Goal: Task Accomplishment & Management: Manage account settings

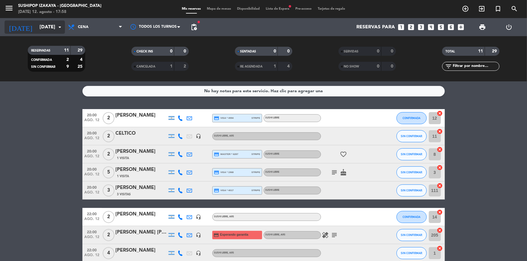
scroll to position [82, 0]
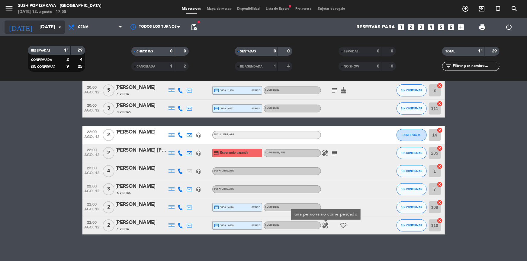
click at [55, 25] on input "[DATE]" at bounding box center [69, 27] width 64 height 12
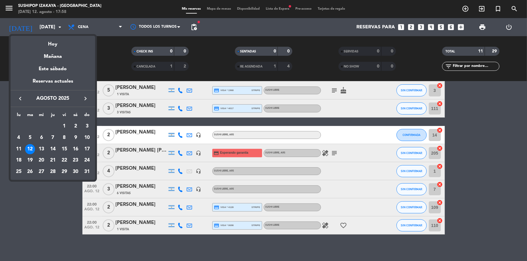
click at [43, 148] on div "13" at bounding box center [41, 149] width 10 height 10
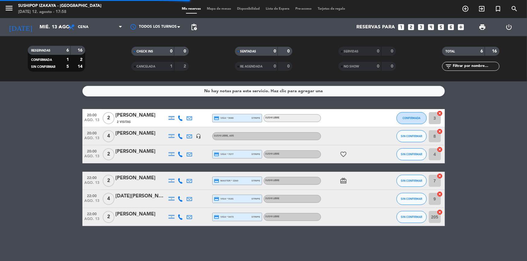
scroll to position [0, 0]
click at [42, 32] on input "mié. 13 ago." at bounding box center [69, 27] width 64 height 12
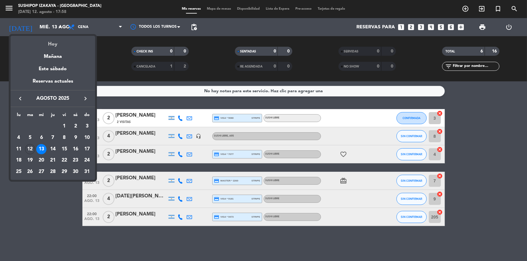
click at [41, 44] on div "Hoy" at bounding box center [53, 42] width 85 height 12
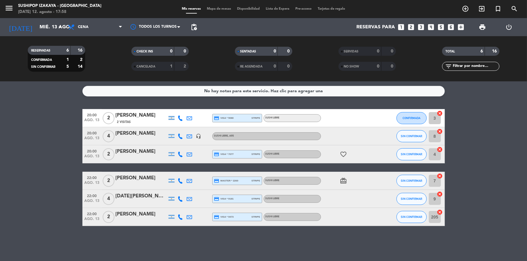
type input "[DATE]"
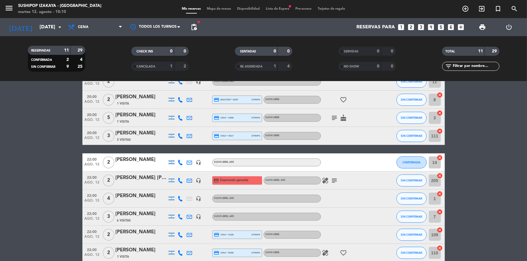
scroll to position [85, 0]
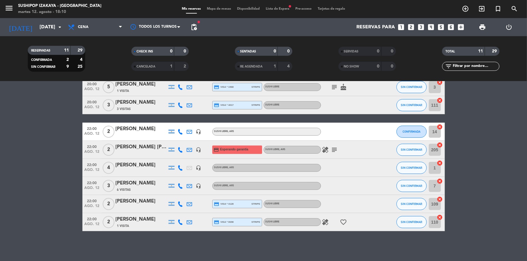
click at [327, 149] on icon "healing" at bounding box center [325, 149] width 7 height 7
click at [468, 143] on bookings-row "20:00 [DATE] 2 [PERSON_NAME] credit_card visa * 4994 stripe SUSHI LIBRE CONFIRM…" at bounding box center [263, 128] width 527 height 208
click at [191, 27] on span "pending_actions" at bounding box center [193, 27] width 7 height 7
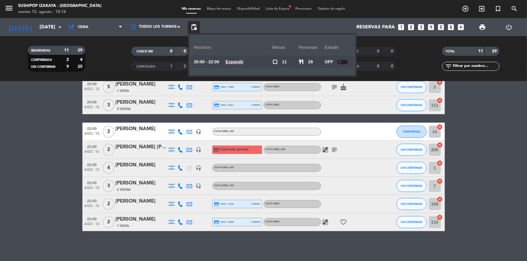
click at [235, 61] on u "Expandir" at bounding box center [235, 61] width 18 height 5
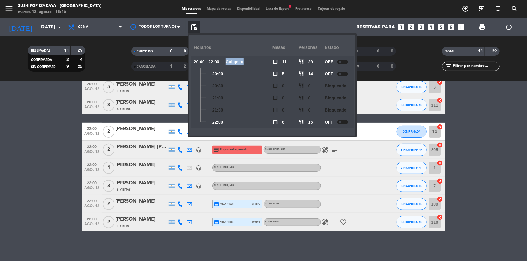
click at [235, 61] on u "Colapsar" at bounding box center [235, 61] width 18 height 5
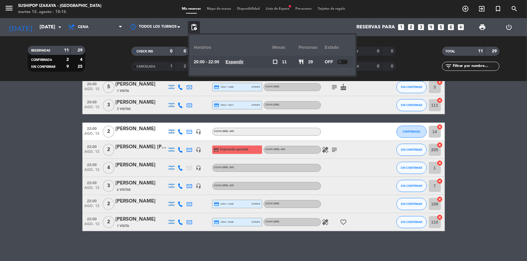
click at [280, 8] on span "Lista de Espera fiber_manual_record" at bounding box center [278, 8] width 30 height 3
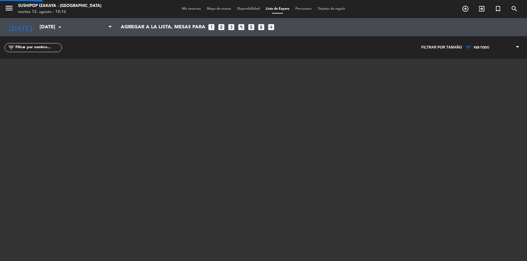
click at [280, 8] on span "Lista de Espera" at bounding box center [278, 8] width 30 height 3
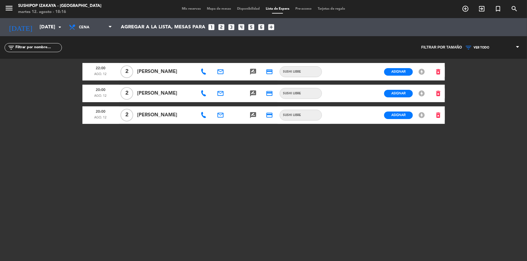
click at [196, 14] on div "menu Sushipop Izakaya - [GEOGRAPHIC_DATA] [DATE] 12. agosto - 18:16 Mis reserva…" at bounding box center [263, 9] width 527 height 18
click at [190, 11] on div "Mis reservas Mapa de mesas Disponibilidad Lista de Espera Pre-acceso Tarjetas d…" at bounding box center [263, 8] width 169 height 5
click at [189, 6] on div "menu Sushipop Izakaya - [GEOGRAPHIC_DATA] [DATE] 12. agosto - 18:16 Mis reserva…" at bounding box center [263, 9] width 527 height 18
click at [187, 8] on span "Mis reservas" at bounding box center [191, 8] width 25 height 3
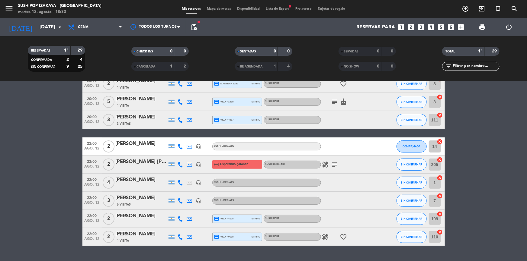
scroll to position [85, 0]
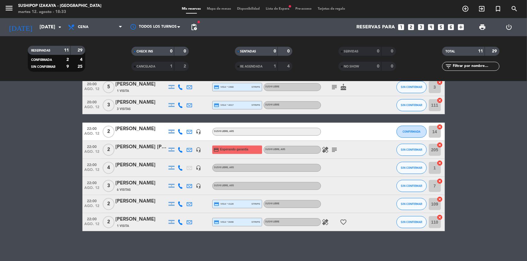
click at [328, 228] on div "healing favorite_border" at bounding box center [348, 222] width 54 height 18
click at [326, 223] on icon "healing" at bounding box center [325, 222] width 7 height 7
click at [27, 208] on bookings-row "20:00 [DATE] 2 [PERSON_NAME] credit_card visa * 4994 stripe SUSHI LIBRE CONFIRM…" at bounding box center [263, 128] width 527 height 208
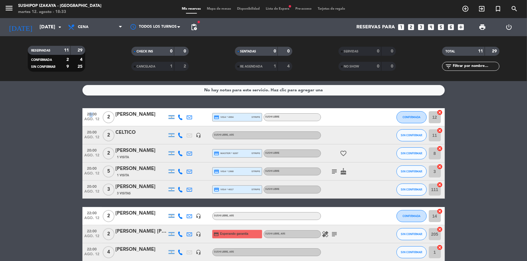
scroll to position [0, 0]
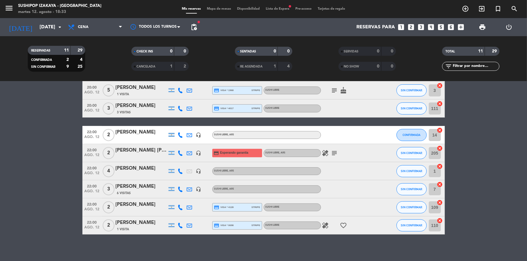
click at [31, 200] on bookings-row "20:00 [DATE] 2 [PERSON_NAME] credit_card visa * 4994 stripe SUSHI LIBRE CONFIRM…" at bounding box center [263, 131] width 527 height 208
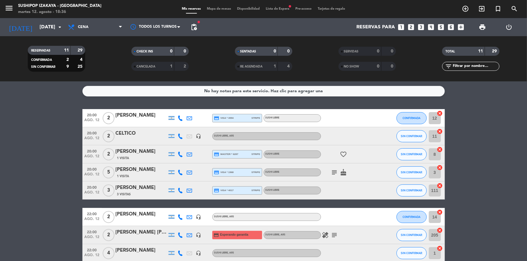
click at [53, 114] on bookings-row "20:00 [DATE] 2 [PERSON_NAME] credit_card visa * 4994 stripe SUSHI LIBRE CONFIRM…" at bounding box center [263, 213] width 527 height 208
click at [279, 11] on div "Mis reservas Mapa de mesas Disponibilidad Lista de Espera fiber_manual_record P…" at bounding box center [263, 8] width 169 height 5
click at [279, 8] on span "Lista de Espera fiber_manual_record" at bounding box center [278, 8] width 30 height 3
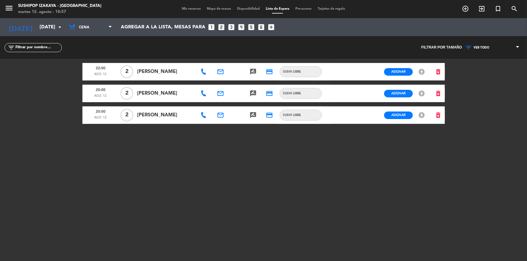
click at [186, 10] on span "Mis reservas" at bounding box center [191, 8] width 25 height 3
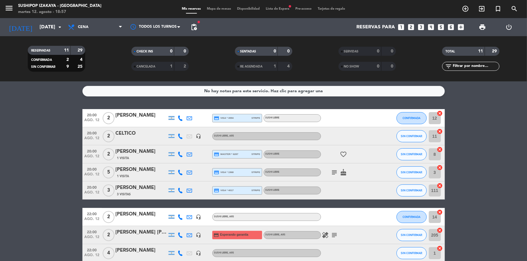
click at [334, 172] on icon "subject" at bounding box center [334, 172] width 7 height 7
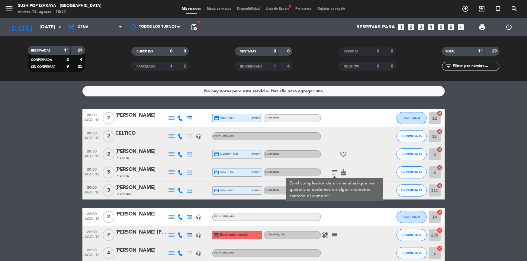
click at [334, 172] on icon "subject" at bounding box center [334, 172] width 7 height 7
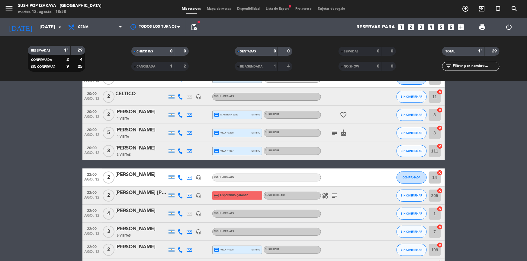
scroll to position [82, 0]
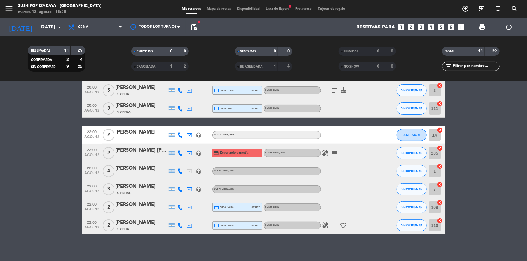
click at [332, 156] on icon "subject" at bounding box center [334, 153] width 7 height 7
click at [326, 153] on icon "healing" at bounding box center [325, 153] width 7 height 7
click at [338, 154] on icon "subject" at bounding box center [334, 153] width 7 height 7
click at [324, 223] on icon "healing" at bounding box center [325, 225] width 7 height 7
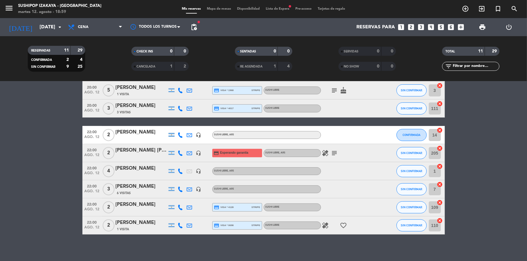
click at [332, 152] on icon "subject" at bounding box center [334, 153] width 7 height 7
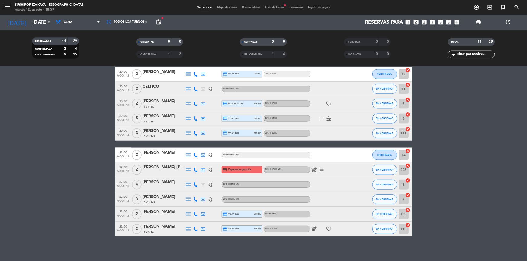
scroll to position [0, 0]
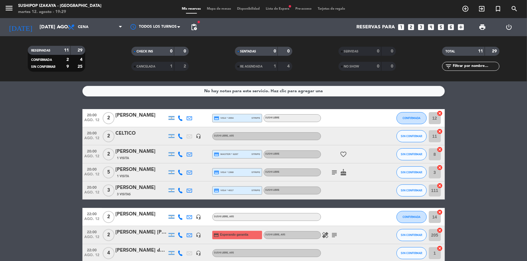
click at [277, 9] on span "Lista de Espera fiber_manual_record" at bounding box center [278, 8] width 30 height 3
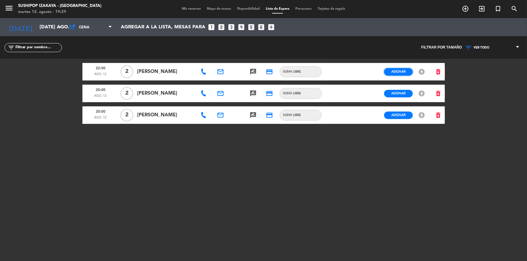
click at [402, 71] on span "Asignar" at bounding box center [398, 71] width 14 height 5
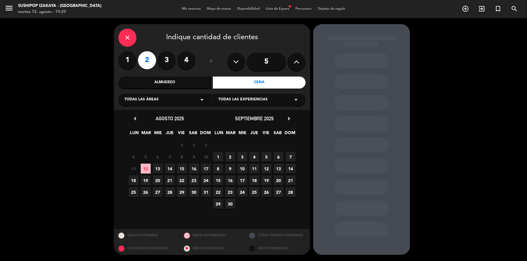
click at [260, 102] on span "Todas las experiencias" at bounding box center [242, 100] width 49 height 6
click at [241, 124] on div "SUSHI LIBRE" at bounding box center [258, 124] width 81 height 6
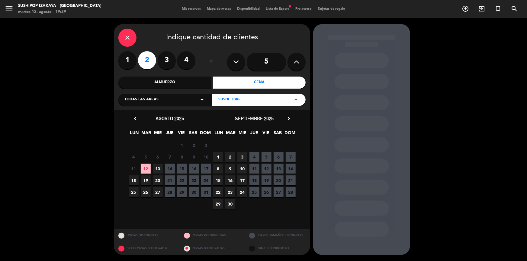
click at [148, 172] on span "12" at bounding box center [146, 169] width 10 height 10
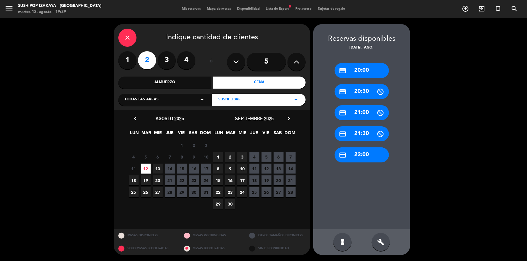
click at [128, 39] on icon "close" at bounding box center [127, 37] width 7 height 7
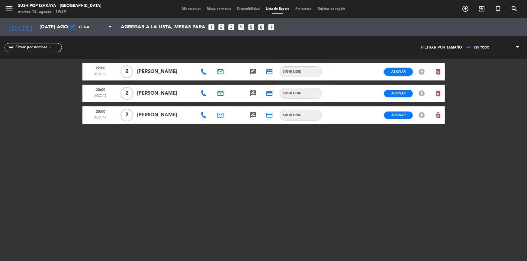
click at [393, 71] on span "Asignar" at bounding box center [398, 71] width 14 height 5
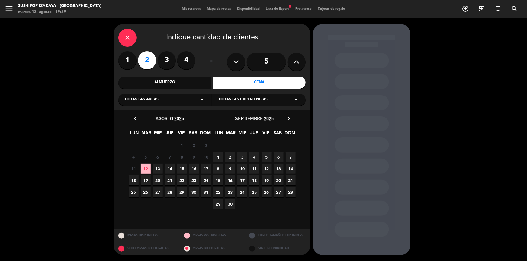
click at [275, 100] on div "Todas las experiencias arrow_drop_down" at bounding box center [258, 100] width 93 height 12
click at [222, 123] on div "SUSHI LIBRE" at bounding box center [258, 124] width 81 height 6
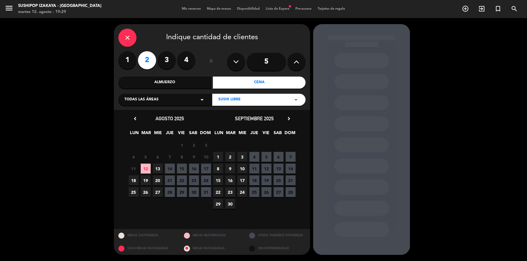
click at [145, 169] on span "12" at bounding box center [146, 169] width 10 height 10
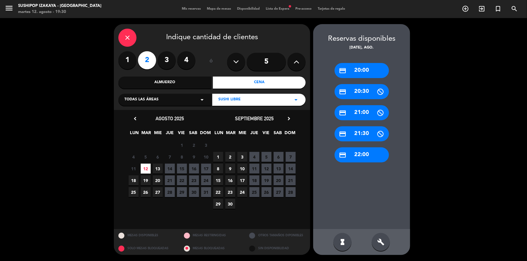
click at [366, 159] on div "credit_card 22:00" at bounding box center [362, 155] width 54 height 15
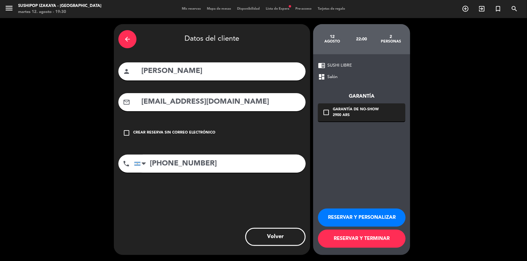
click at [345, 111] on div "Garantía de no-show" at bounding box center [356, 110] width 46 height 6
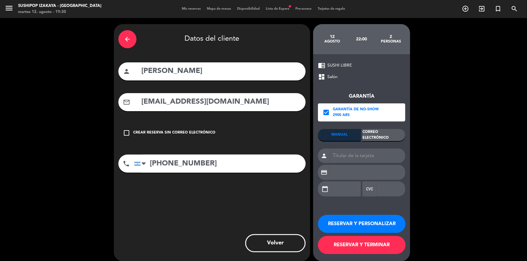
click at [363, 248] on button "RESERVAR Y TERMINAR" at bounding box center [362, 245] width 88 height 18
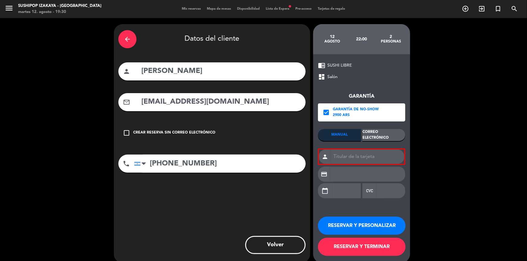
click at [380, 137] on div "Correo Electrónico" at bounding box center [383, 135] width 43 height 12
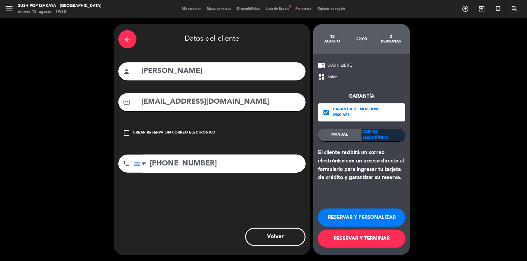
click at [359, 239] on button "RESERVAR Y TERMINAR" at bounding box center [362, 239] width 88 height 18
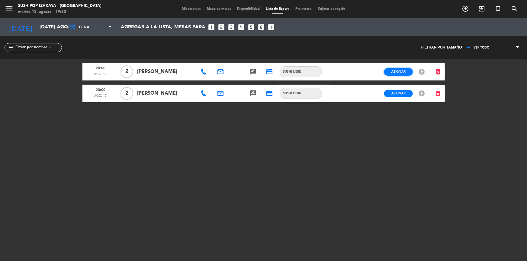
click at [406, 69] on button "Asignar" at bounding box center [398, 72] width 29 height 8
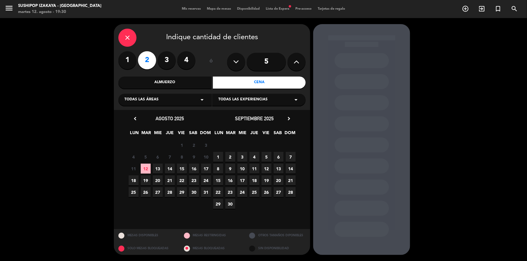
click at [259, 105] on div "Todas las experiencias arrow_drop_down" at bounding box center [258, 100] width 93 height 12
click at [230, 120] on div "A LA CARTA SUSHI LIBRE SUSHI LIBRE" at bounding box center [258, 119] width 93 height 43
click at [227, 124] on div "SUSHI LIBRE" at bounding box center [258, 124] width 81 height 6
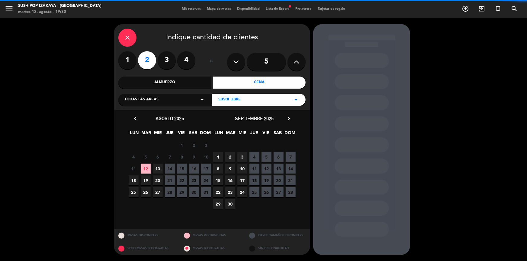
click at [144, 168] on span "12" at bounding box center [146, 169] width 10 height 10
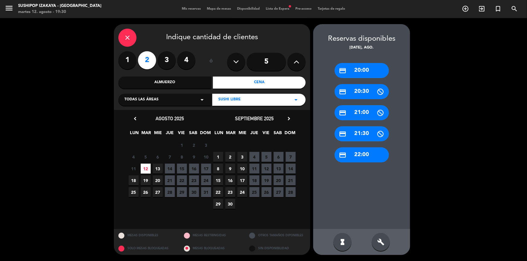
click at [368, 69] on div "credit_card 20:00" at bounding box center [362, 70] width 54 height 15
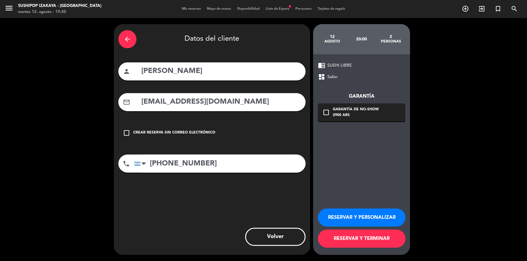
click at [355, 114] on div "2900 ARS" at bounding box center [356, 116] width 46 height 6
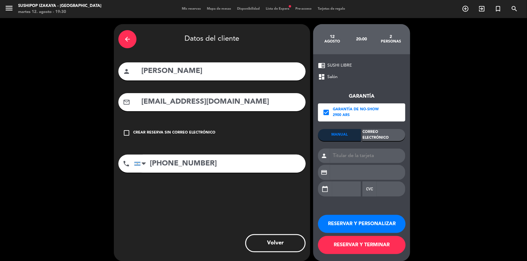
click at [380, 136] on div "Correo Electrónico" at bounding box center [383, 135] width 43 height 12
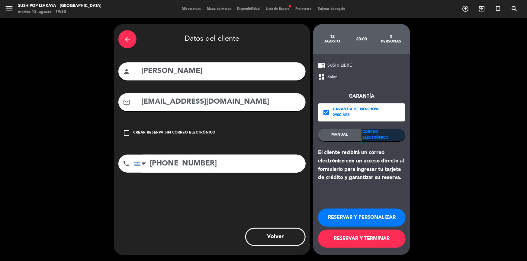
click at [342, 240] on button "RESERVAR Y TERMINAR" at bounding box center [362, 239] width 88 height 18
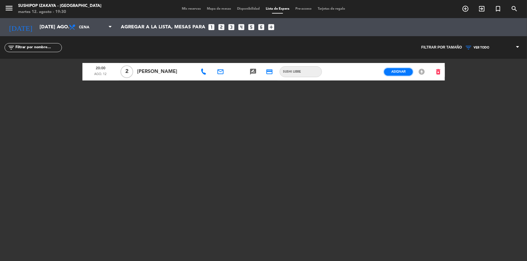
click at [401, 72] on span "Asignar" at bounding box center [398, 71] width 14 height 5
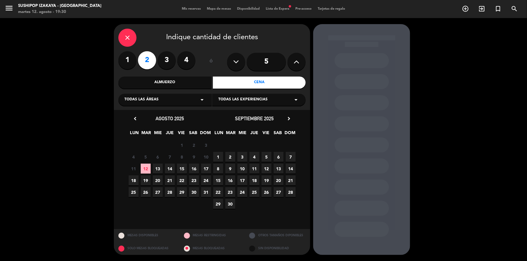
click at [237, 98] on span "Todas las experiencias" at bounding box center [242, 100] width 49 height 6
click at [238, 125] on div "SUSHI LIBRE" at bounding box center [258, 124] width 81 height 6
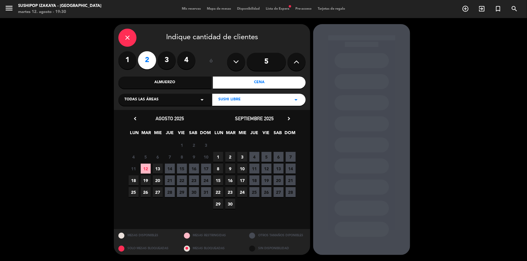
click at [149, 167] on span "12" at bounding box center [146, 169] width 10 height 10
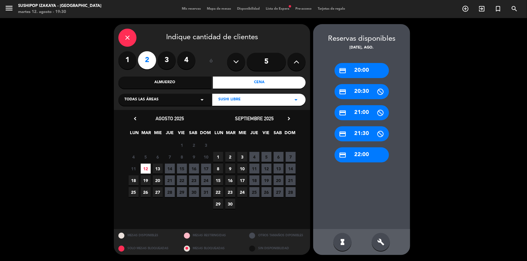
click at [364, 75] on div "credit_card 20:00" at bounding box center [362, 70] width 54 height 15
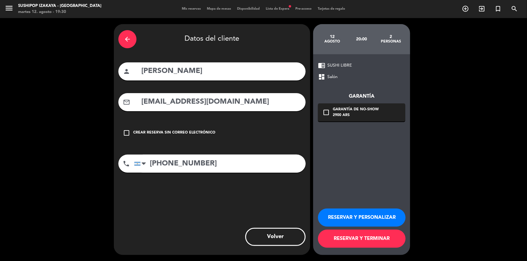
click at [342, 113] on div "2900 ARS" at bounding box center [356, 116] width 46 height 6
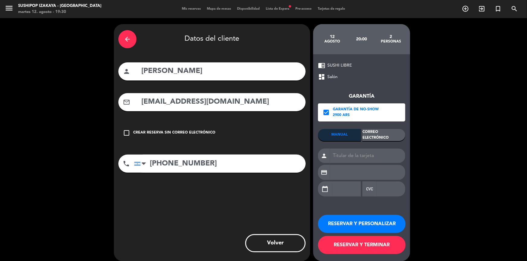
click at [367, 139] on div "Correo Electrónico" at bounding box center [383, 135] width 43 height 12
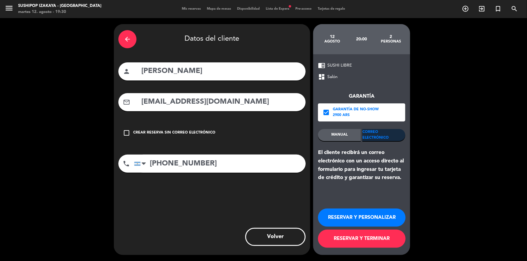
click at [370, 242] on button "RESERVAR Y TERMINAR" at bounding box center [362, 239] width 88 height 18
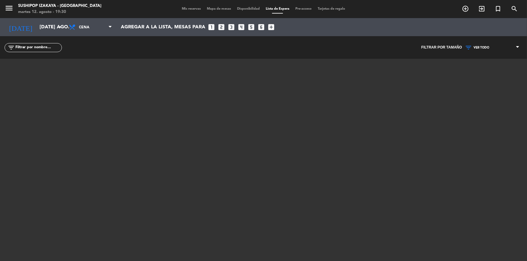
click at [191, 9] on span "Mis reservas" at bounding box center [191, 8] width 25 height 3
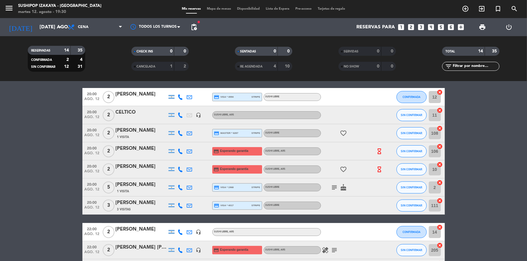
scroll to position [30, 0]
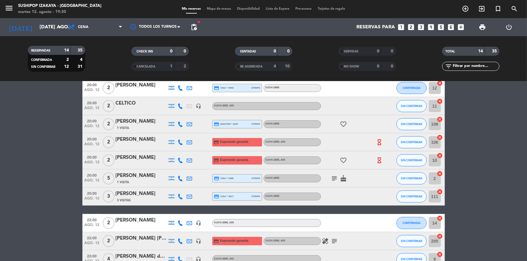
click at [331, 175] on icon "subject" at bounding box center [334, 178] width 7 height 7
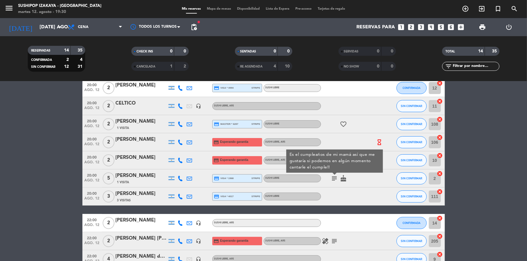
click at [330, 175] on span "subject Es el cumpleaños de mi mamá así que me gustaría si podemos en algún mom…" at bounding box center [334, 178] width 9 height 7
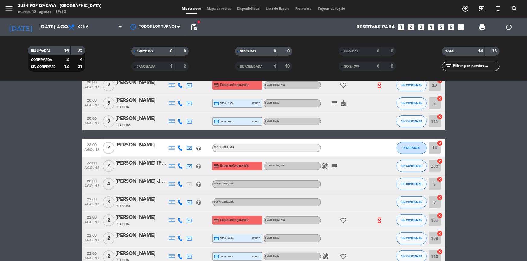
scroll to position [112, 0]
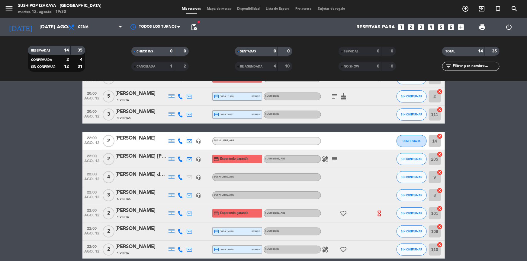
click at [336, 159] on icon "subject" at bounding box center [334, 159] width 7 height 7
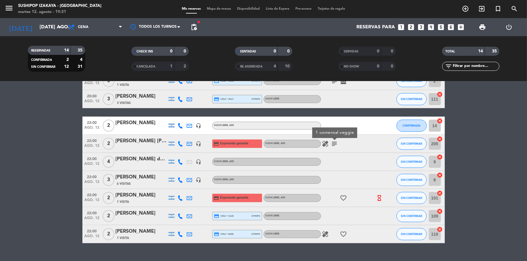
scroll to position [137, 0]
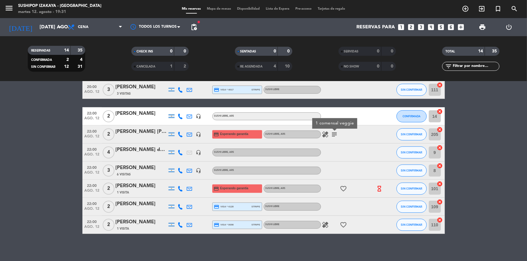
click at [483, 157] on bookings-row "20:00 ago. 12 2 Camila marchini credit_card visa * 4994 stripe SUSHI LIBRE CONF…" at bounding box center [263, 103] width 527 height 262
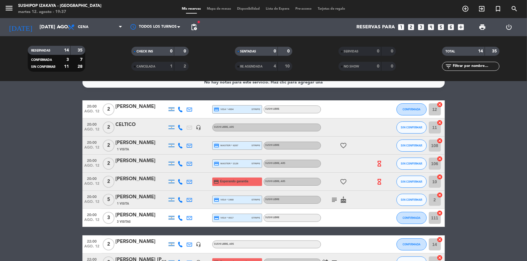
scroll to position [0, 0]
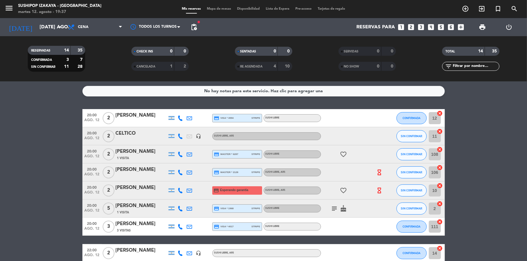
click at [382, 172] on icon "hourglass_empty" at bounding box center [379, 172] width 7 height 7
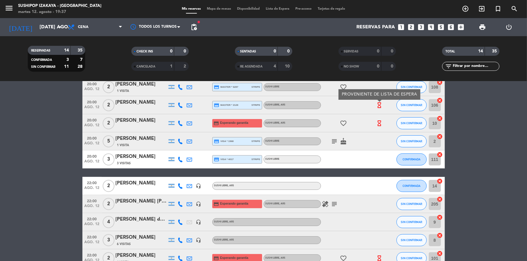
scroll to position [140, 0]
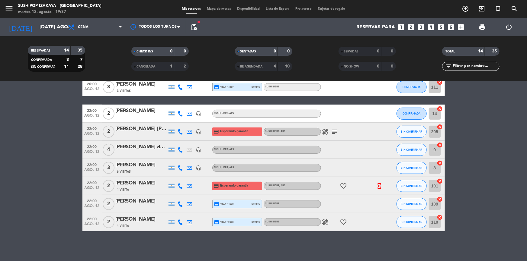
click at [324, 133] on icon "healing" at bounding box center [325, 131] width 7 height 7
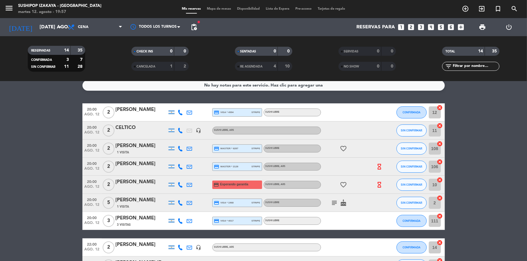
scroll to position [0, 0]
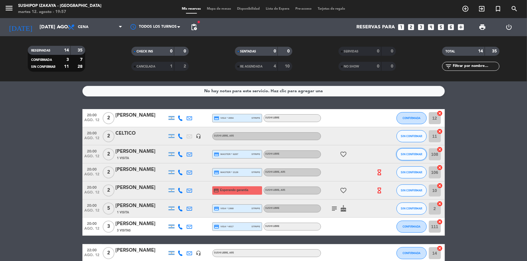
click at [413, 158] on button "SIN CONFIRMAR" at bounding box center [411, 155] width 30 height 12
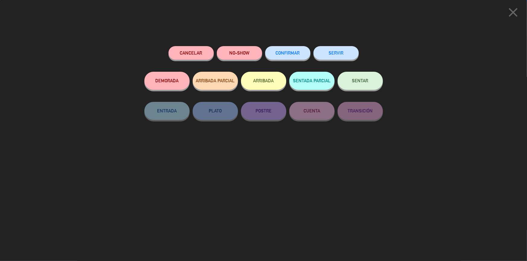
click at [365, 85] on button "SENTAR" at bounding box center [360, 81] width 45 height 18
